Goal: Transaction & Acquisition: Purchase product/service

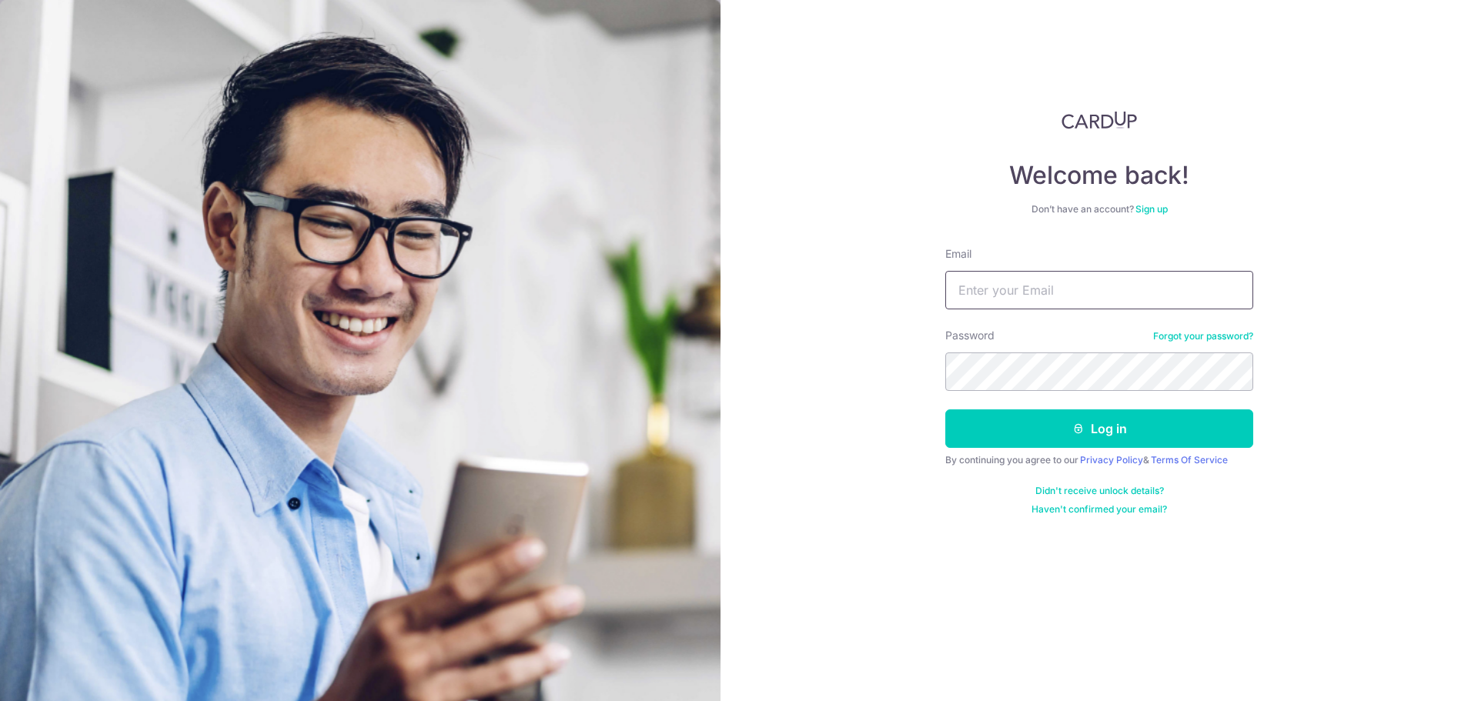
type input "joiecheo@gmail.com"
click at [1081, 429] on icon "submit" at bounding box center [1079, 429] width 12 height 12
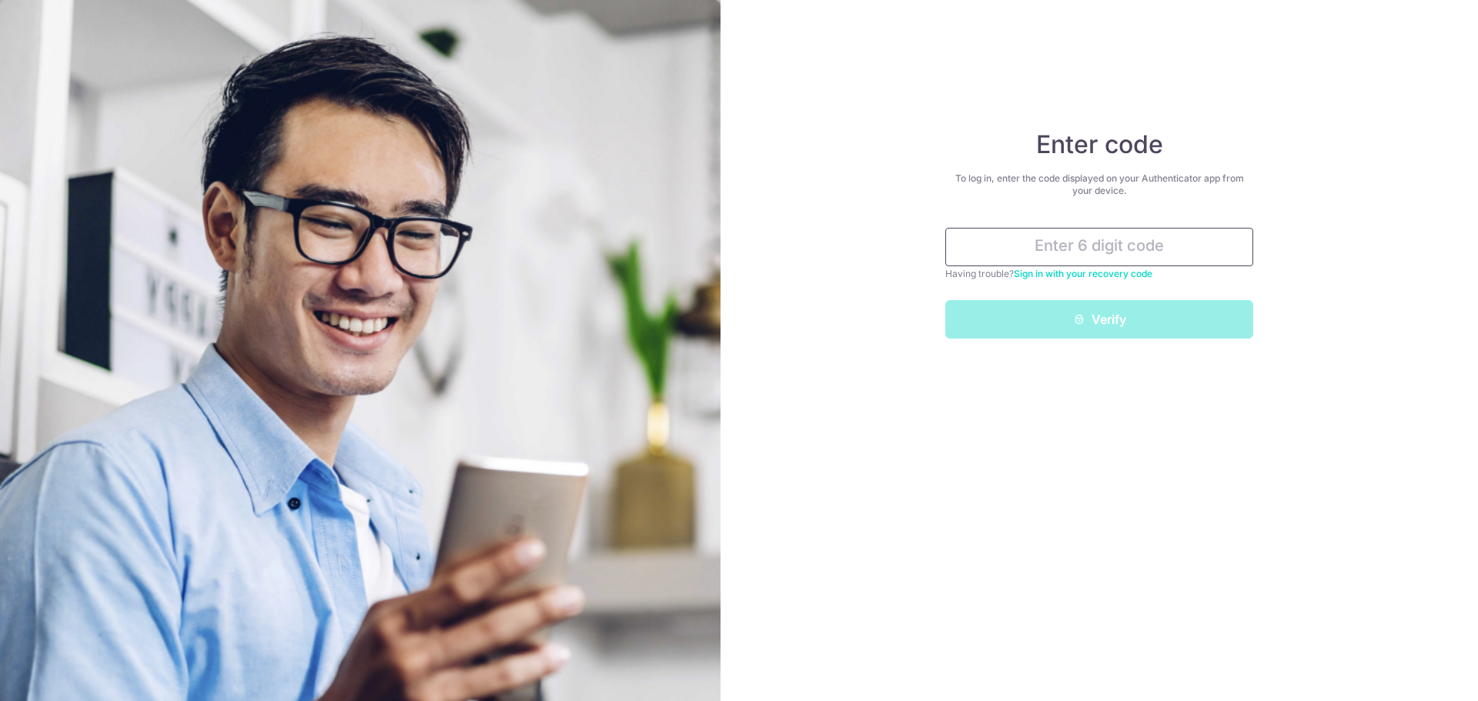
click at [1161, 246] on input "text" at bounding box center [1100, 247] width 308 height 39
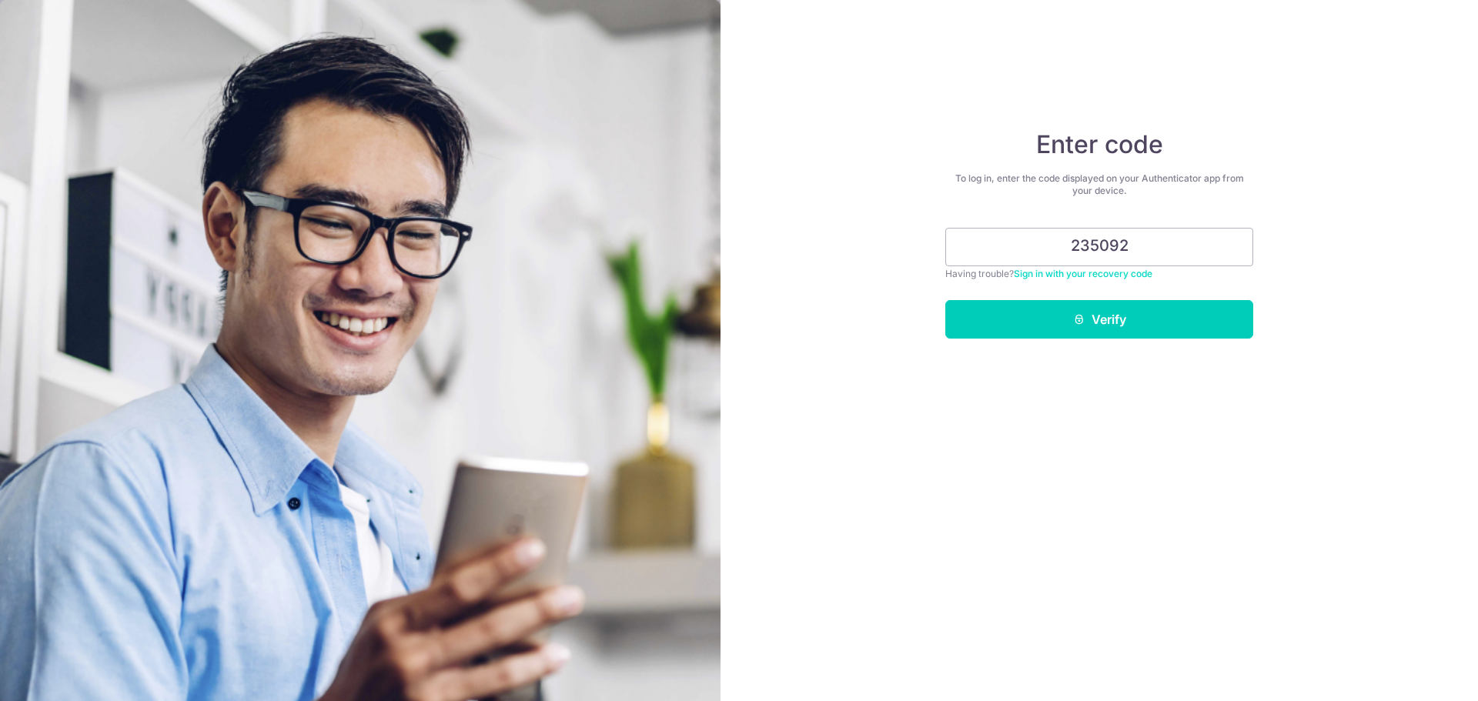
type input "235092"
click at [1114, 347] on div "Enter code To log in, enter the code displayed on your Authenticator app from y…" at bounding box center [1100, 350] width 758 height 701
click at [1114, 328] on button "Verify" at bounding box center [1100, 319] width 308 height 39
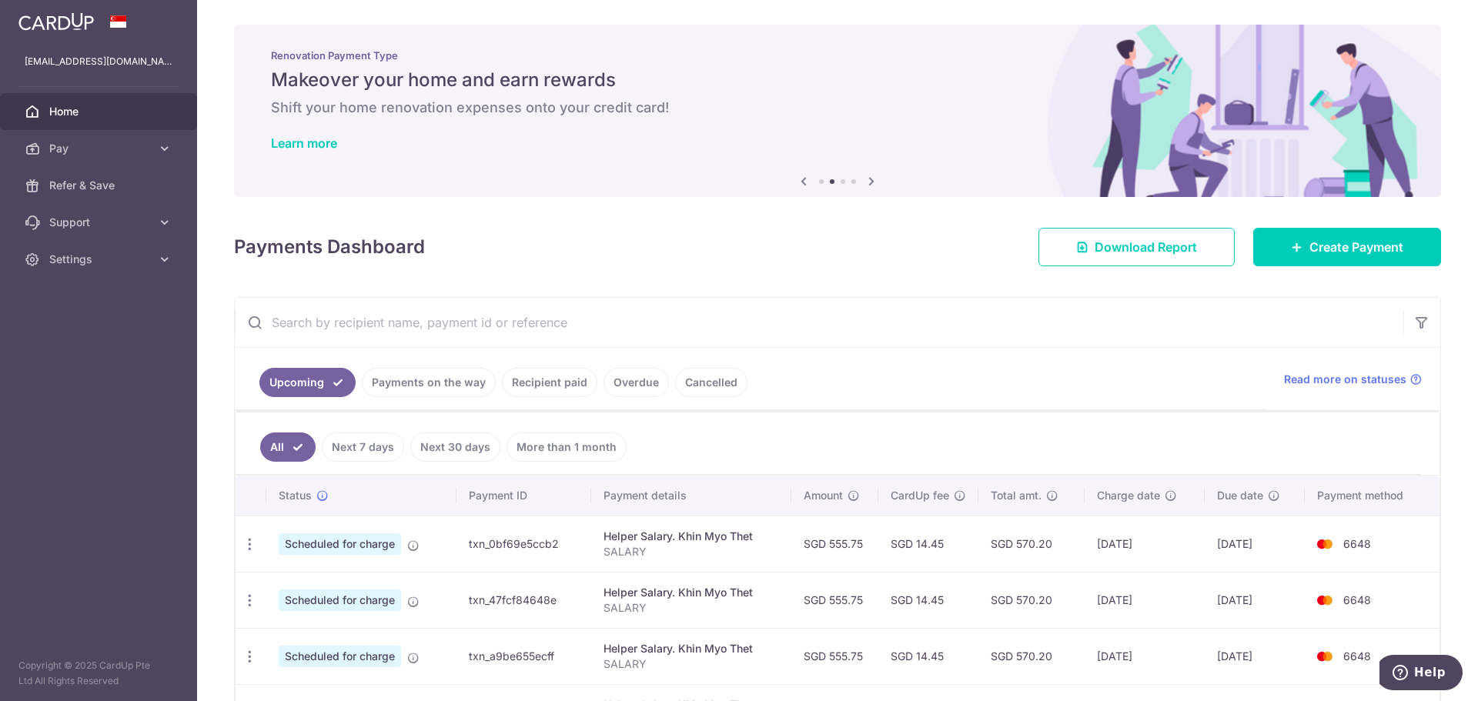
click at [800, 185] on icon at bounding box center [804, 181] width 18 height 19
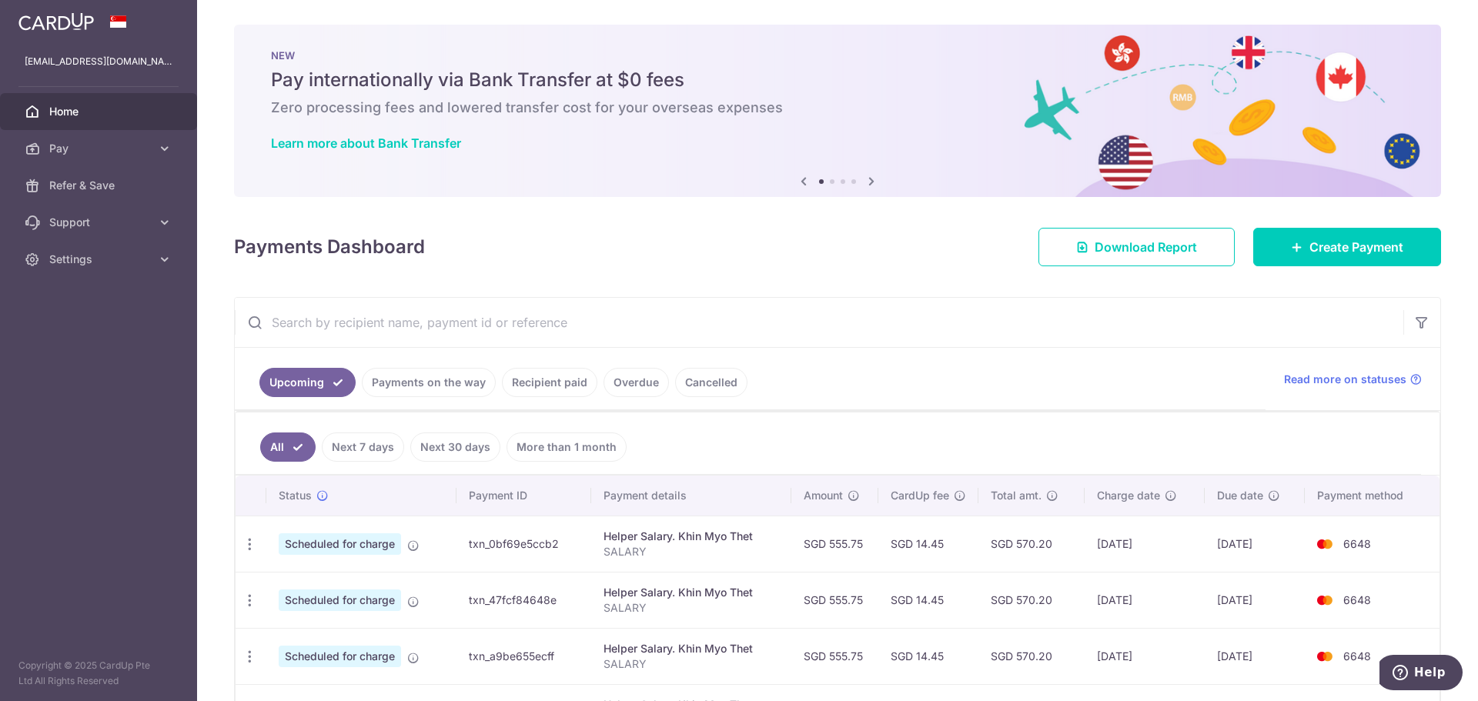
click at [872, 179] on icon at bounding box center [871, 181] width 18 height 19
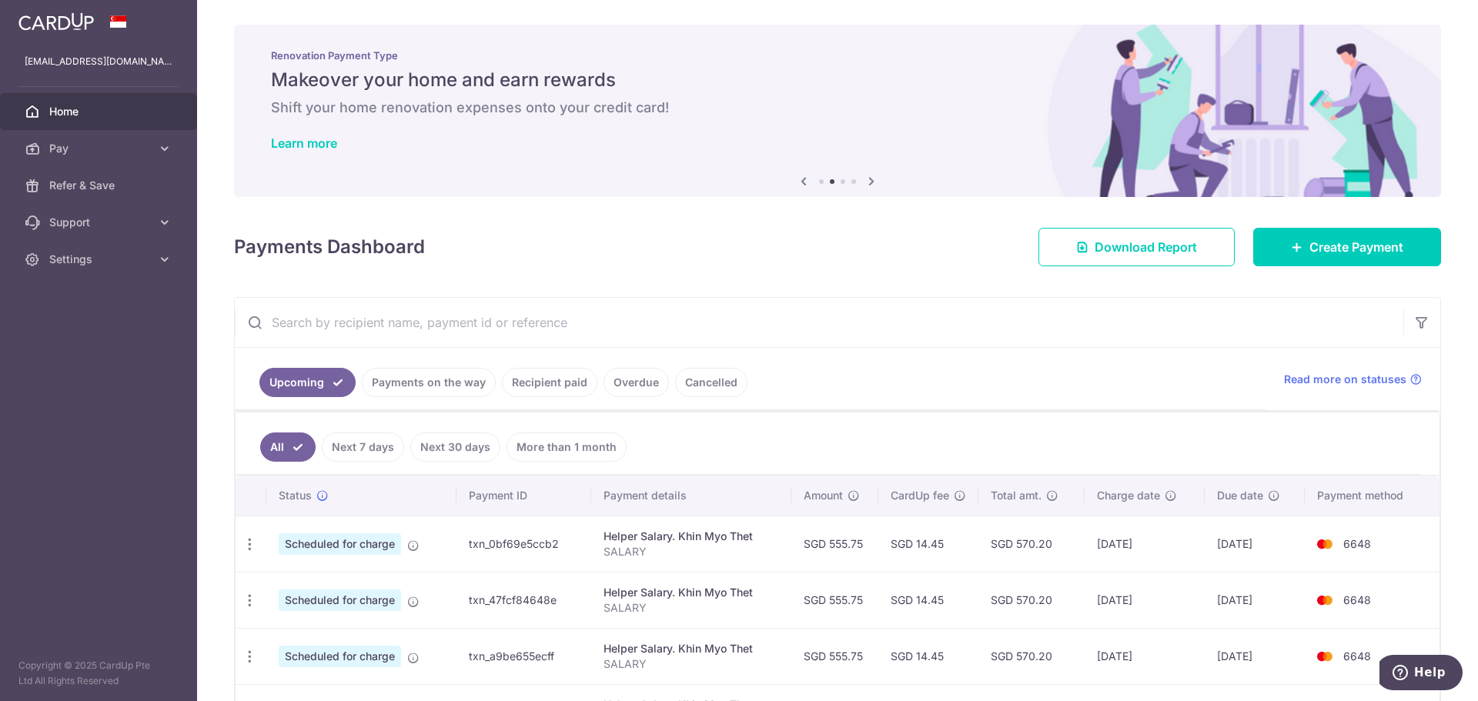
click at [872, 179] on icon at bounding box center [871, 181] width 18 height 19
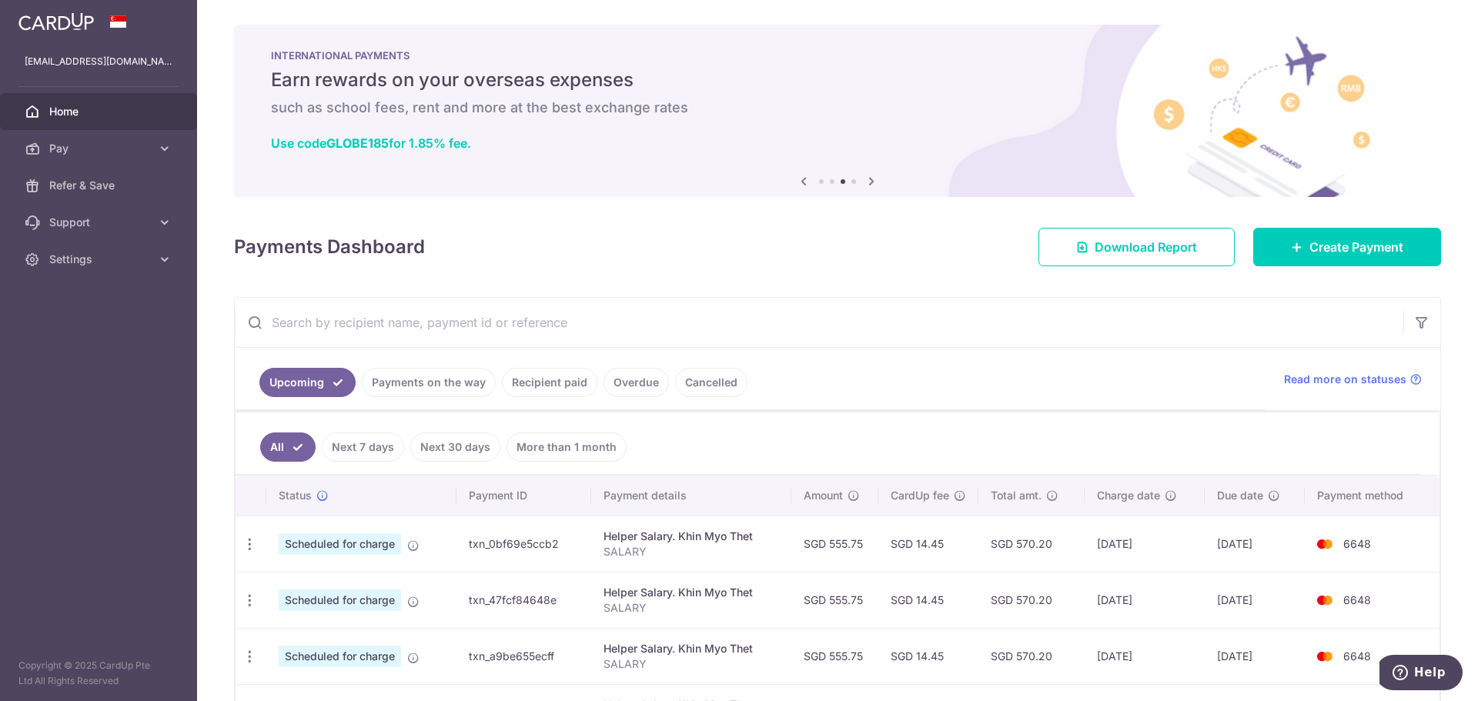
click at [872, 179] on icon at bounding box center [871, 181] width 18 height 19
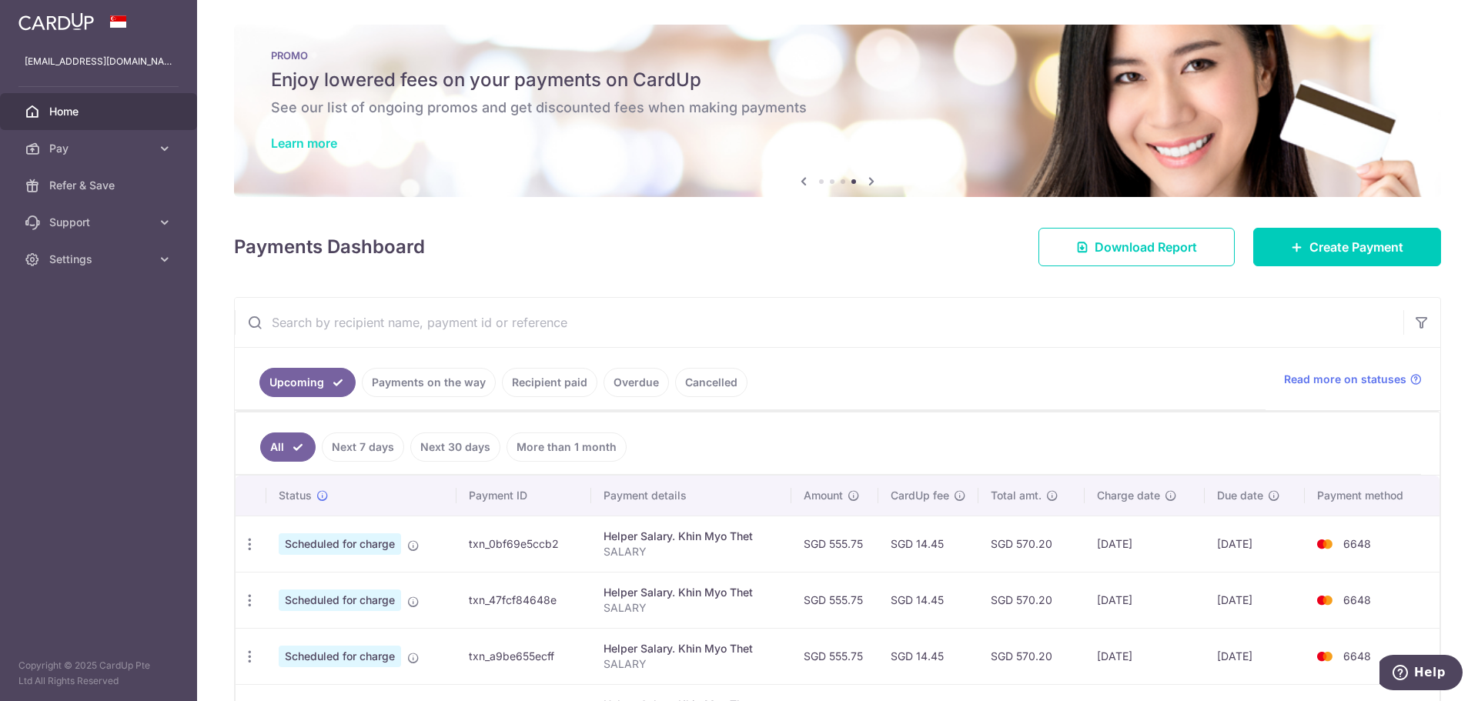
click at [329, 138] on link "Learn more" at bounding box center [304, 143] width 66 height 15
click at [1352, 249] on span "Create Payment" at bounding box center [1357, 247] width 94 height 18
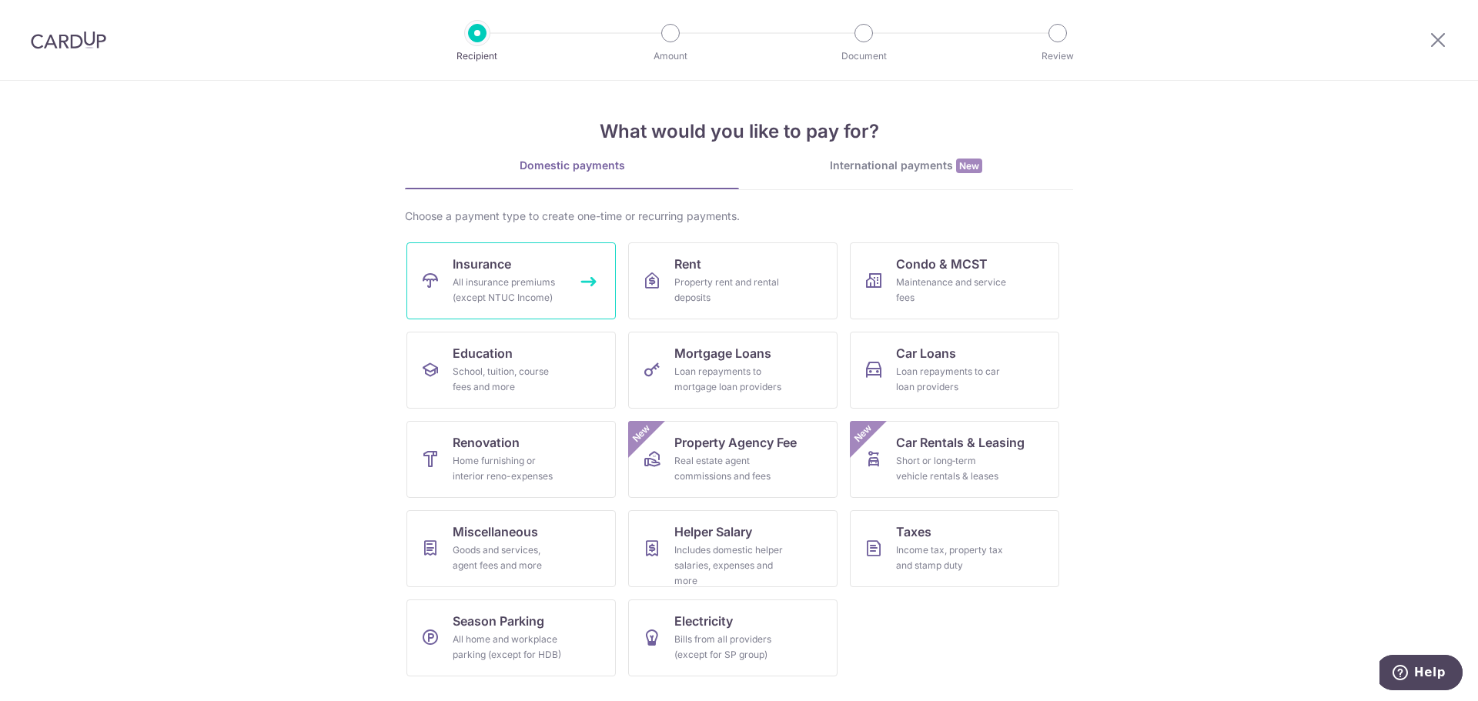
click at [541, 293] on div "All insurance premiums (except NTUC Income)" at bounding box center [508, 290] width 111 height 31
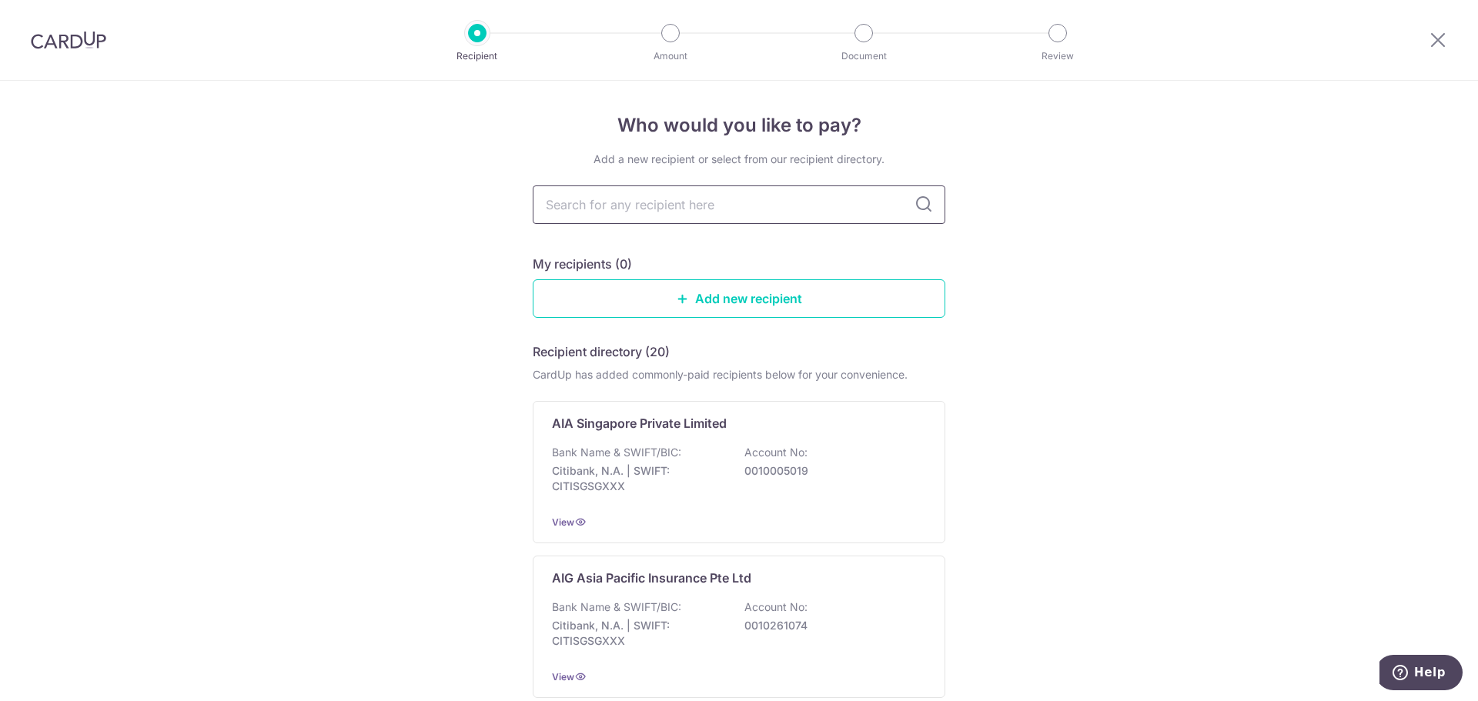
click at [715, 210] on input "text" at bounding box center [739, 205] width 413 height 39
type input "singlife"
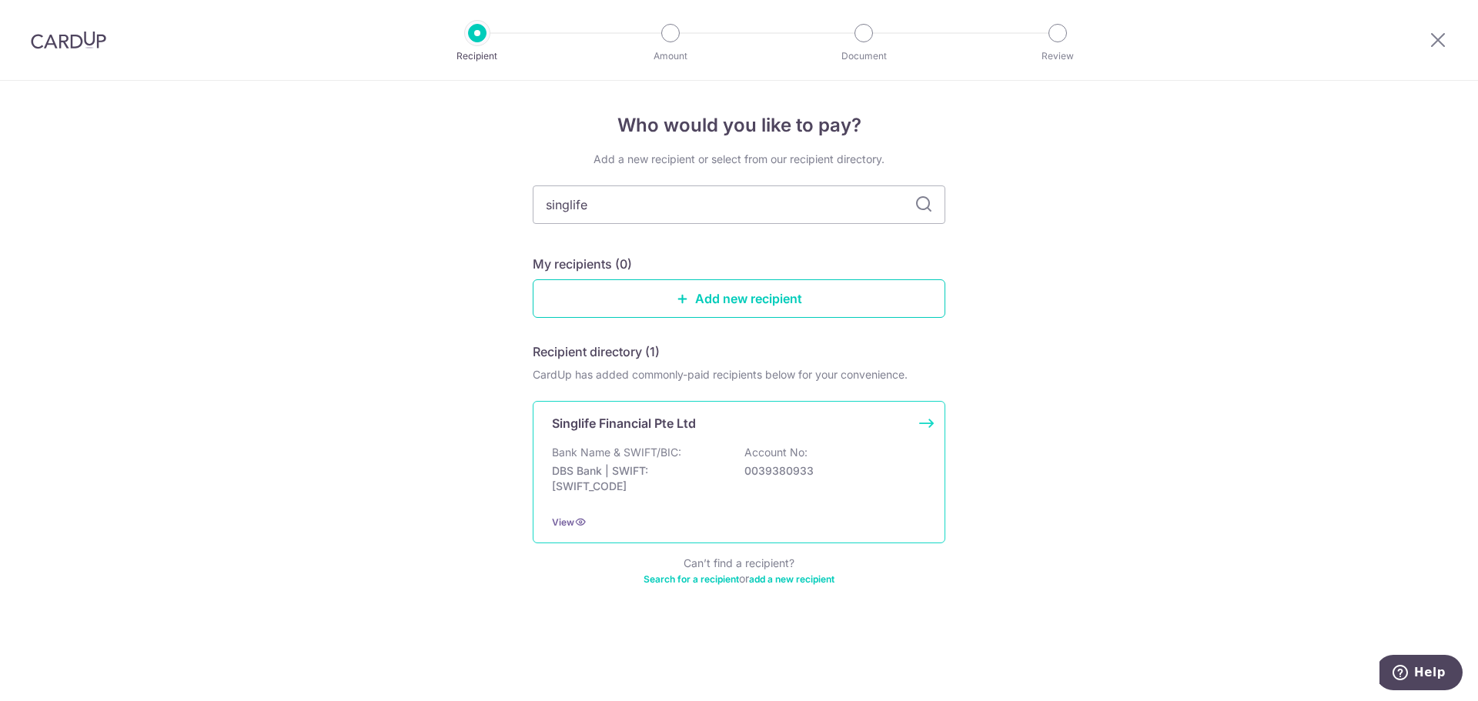
click at [730, 437] on div "Singlife Financial Pte Ltd Bank Name & SWIFT/BIC: DBS Bank | SWIFT: [SWIFT_CODE…" at bounding box center [739, 472] width 413 height 142
